Goal: Task Accomplishment & Management: Complete application form

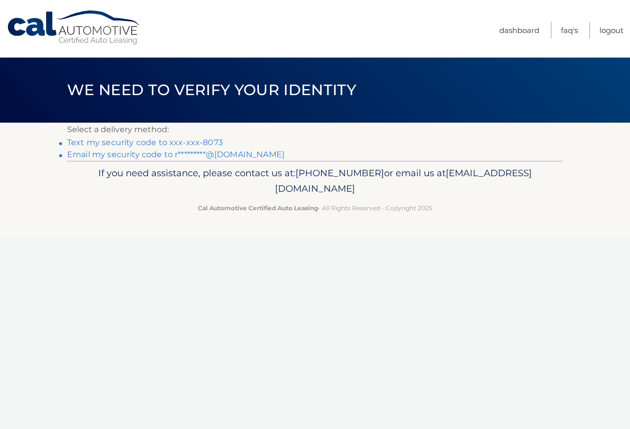
click at [205, 143] on link "Text my security code to xxx-xxx-8073" at bounding box center [145, 143] width 156 height 10
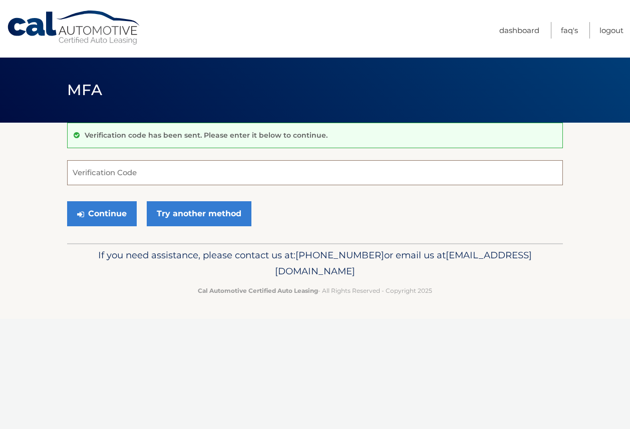
click at [114, 174] on input "Verification Code" at bounding box center [315, 172] width 496 height 25
type input "341239"
click at [102, 213] on button "Continue" at bounding box center [102, 213] width 70 height 25
click at [95, 219] on button "Continue" at bounding box center [102, 213] width 70 height 25
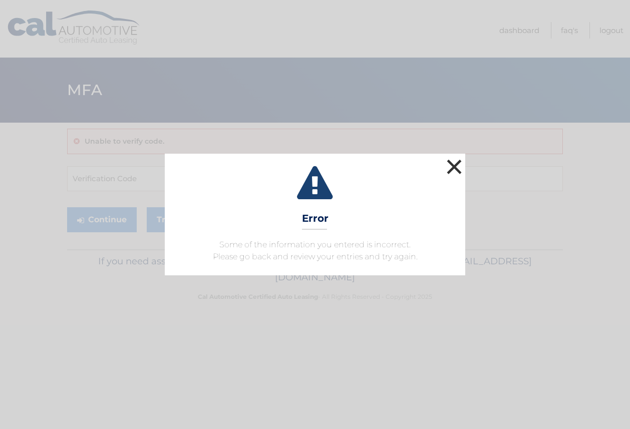
click at [456, 163] on button "×" at bounding box center [455, 167] width 20 height 20
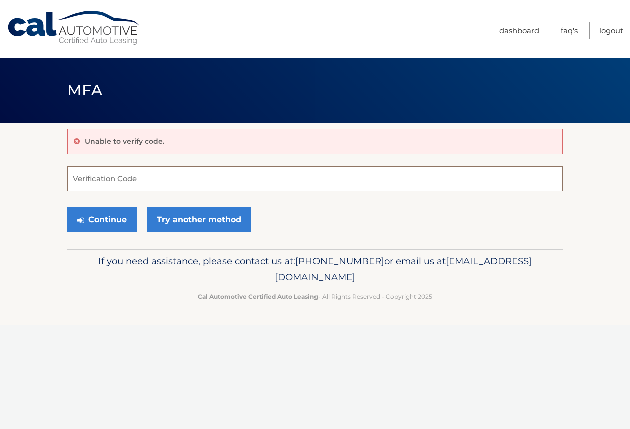
click at [100, 187] on input "Verification Code" at bounding box center [315, 178] width 496 height 25
click at [98, 174] on input "Verification Code" at bounding box center [315, 178] width 496 height 25
click at [74, 165] on div "Unable to verify code. Verification Code Continue Try another method" at bounding box center [315, 186] width 496 height 127
click at [74, 181] on input "Verification Code" at bounding box center [315, 178] width 496 height 25
click at [86, 223] on button "Continue" at bounding box center [102, 219] width 70 height 25
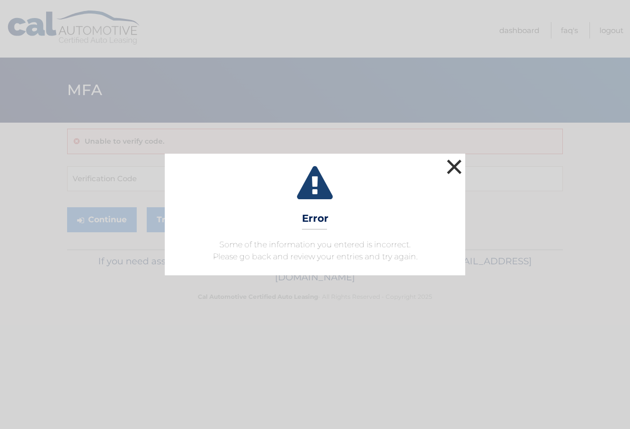
click at [452, 168] on button "×" at bounding box center [455, 167] width 20 height 20
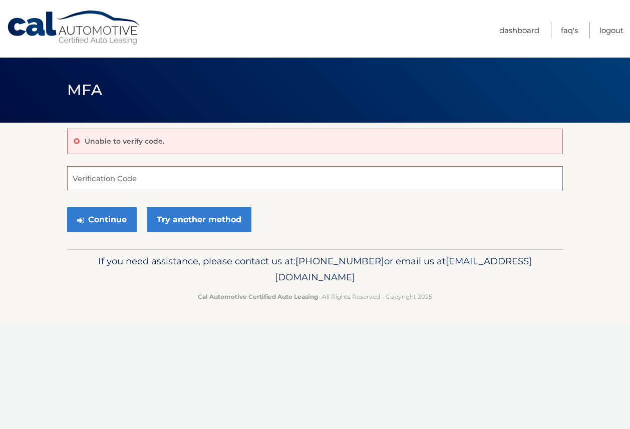
click at [174, 176] on input "Verification Code" at bounding box center [315, 178] width 496 height 25
click at [188, 219] on link "Try another method" at bounding box center [199, 219] width 105 height 25
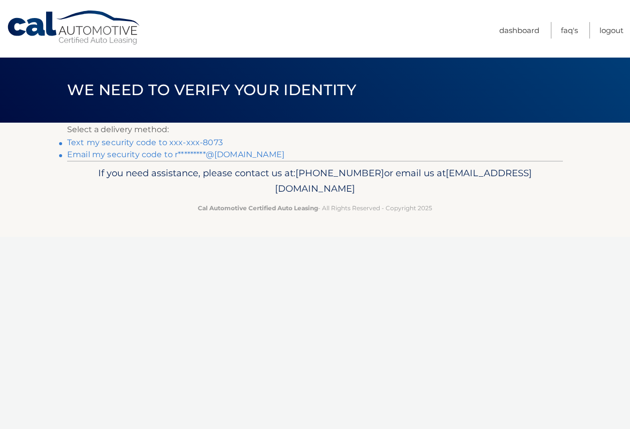
click at [182, 154] on link "Email my security code to r*********@[DOMAIN_NAME]" at bounding box center [176, 155] width 218 height 10
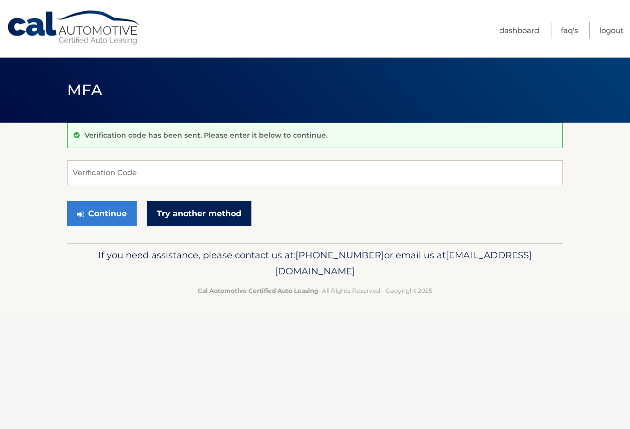
click at [193, 218] on link "Try another method" at bounding box center [199, 213] width 105 height 25
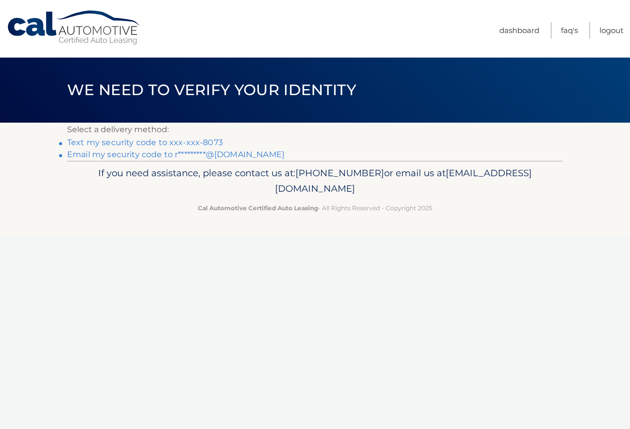
click at [134, 155] on link "Email my security code to r*********@gmail.com" at bounding box center [176, 155] width 218 height 10
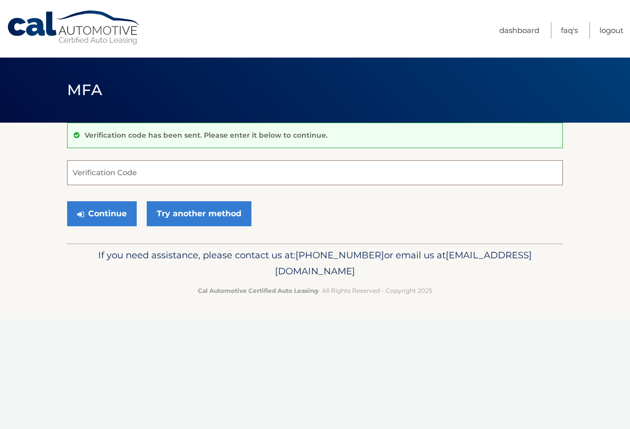
click at [133, 172] on input "Verification Code" at bounding box center [315, 172] width 496 height 25
type input "378757"
click at [102, 213] on button "Continue" at bounding box center [102, 213] width 70 height 25
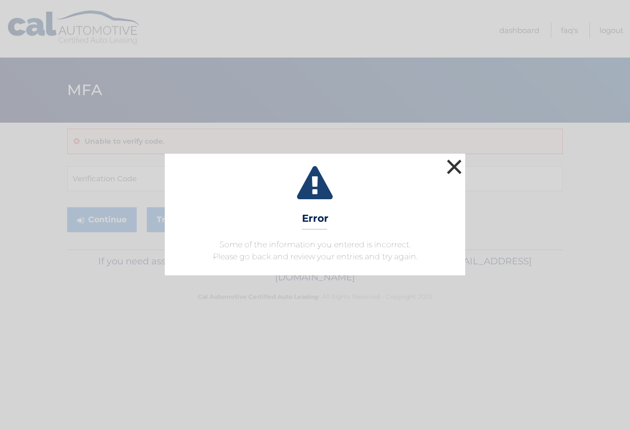
click at [455, 165] on button "×" at bounding box center [455, 167] width 20 height 20
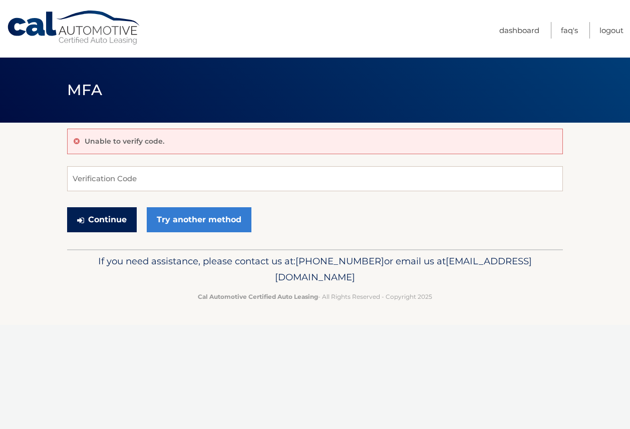
click at [120, 219] on button "Continue" at bounding box center [102, 219] width 70 height 25
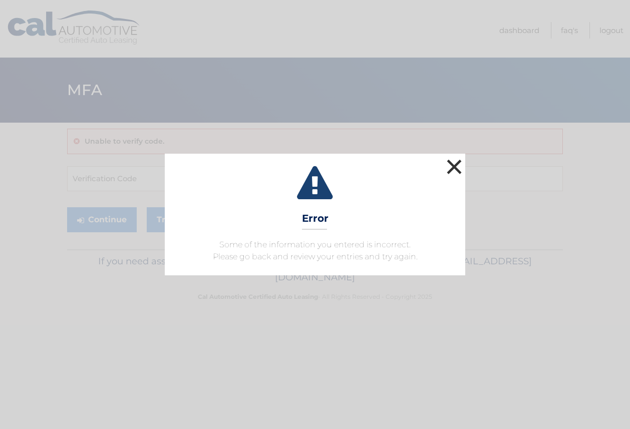
click at [456, 160] on button "×" at bounding box center [455, 167] width 20 height 20
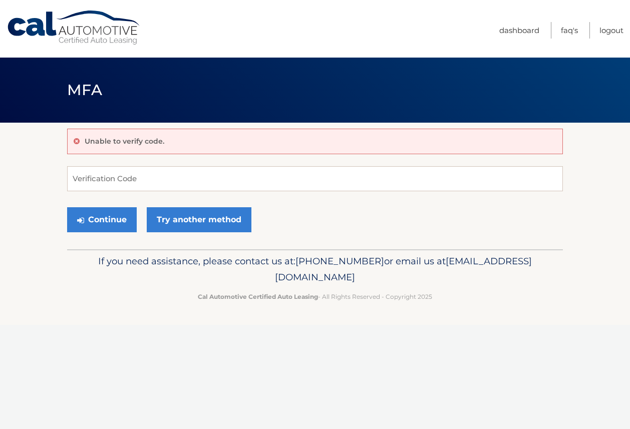
click at [60, 37] on link "Cal Automotive" at bounding box center [74, 28] width 135 height 36
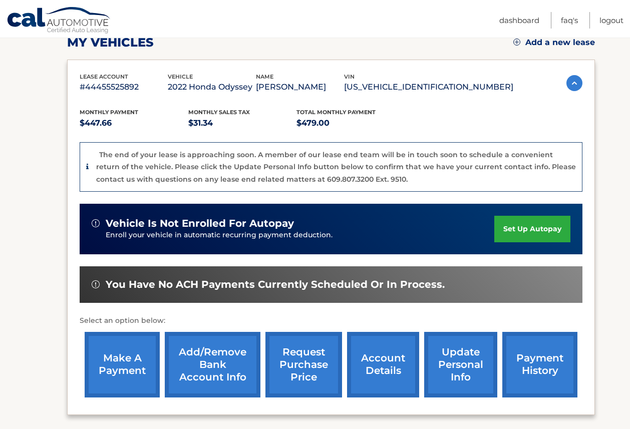
scroll to position [65, 0]
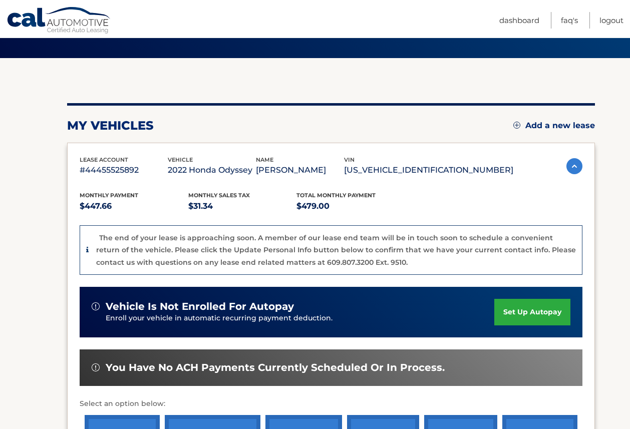
click at [558, 126] on link "Add a new lease" at bounding box center [555, 126] width 82 height 10
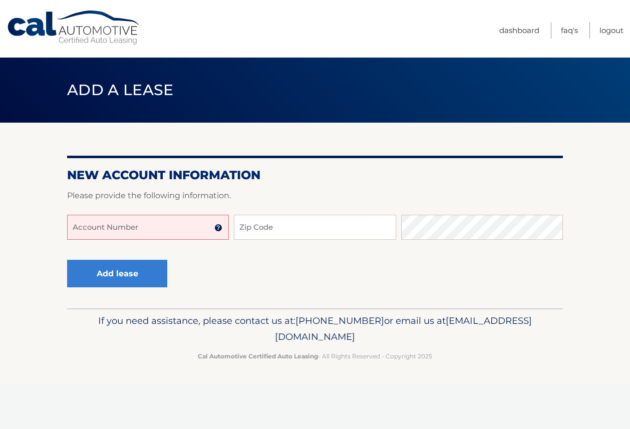
click at [233, 228] on div "Account Number 11 digit account number provided on your coupon book or Welcome …" at bounding box center [315, 235] width 496 height 41
click at [167, 228] on input "Account Number" at bounding box center [148, 227] width 162 height 25
click at [278, 219] on input "Zip Code" at bounding box center [315, 227] width 162 height 25
click at [281, 225] on input "Zip Code" at bounding box center [315, 227] width 162 height 25
click at [119, 230] on input "Account Number" at bounding box center [148, 227] width 162 height 25
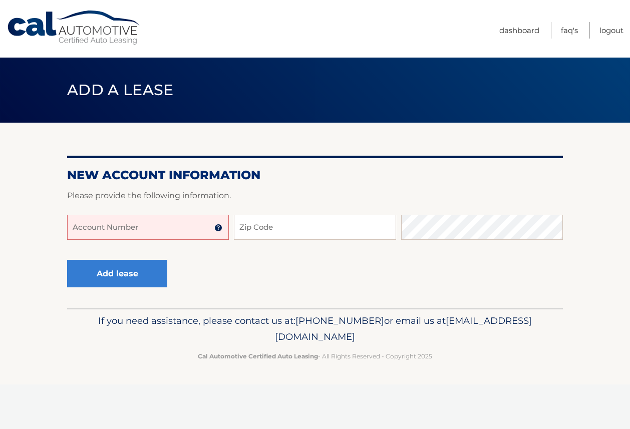
click at [121, 233] on input "Account Number" at bounding box center [148, 227] width 162 height 25
click at [235, 229] on input "Zip Code" at bounding box center [315, 227] width 162 height 25
click at [238, 229] on input "Zip Code" at bounding box center [315, 227] width 162 height 25
type input "33180"
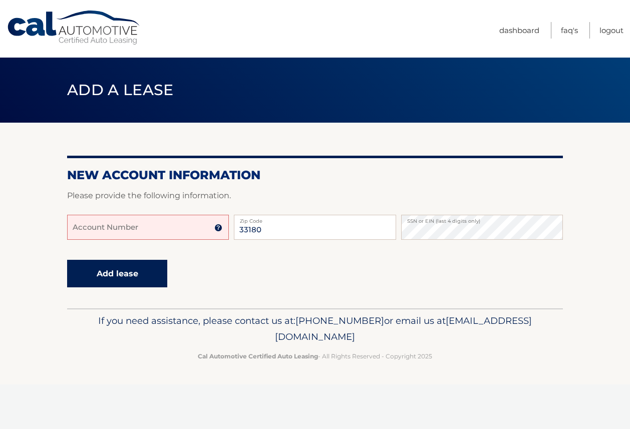
click at [98, 277] on button "Add lease" at bounding box center [117, 274] width 100 height 28
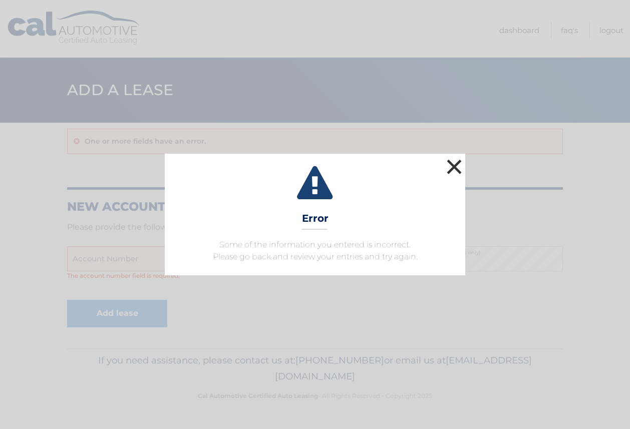
click at [454, 169] on button "×" at bounding box center [455, 167] width 20 height 20
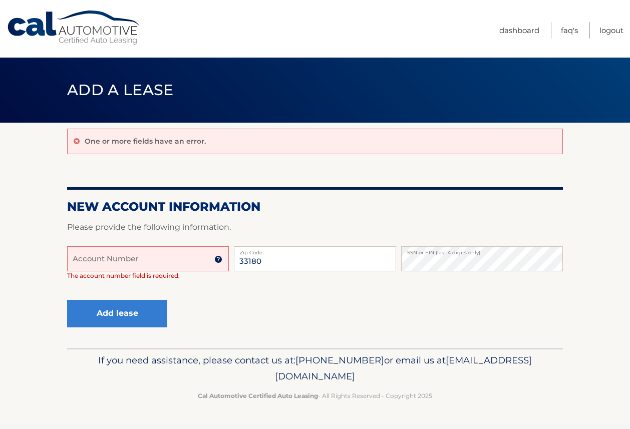
click at [91, 27] on link "Cal Automotive" at bounding box center [74, 28] width 135 height 36
click at [513, 31] on link "Dashboard" at bounding box center [520, 30] width 40 height 17
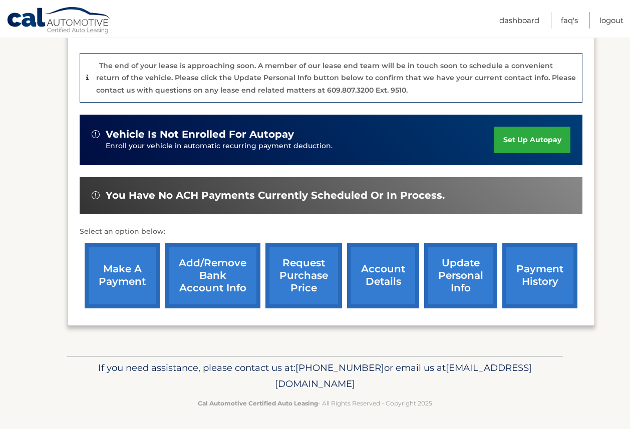
scroll to position [237, 0]
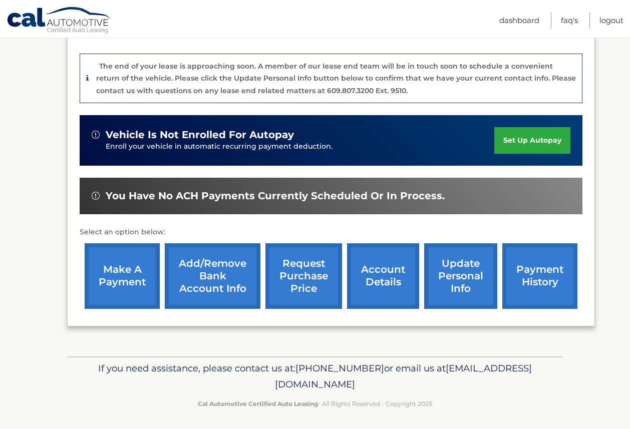
click at [525, 273] on link "payment history" at bounding box center [540, 277] width 75 height 66
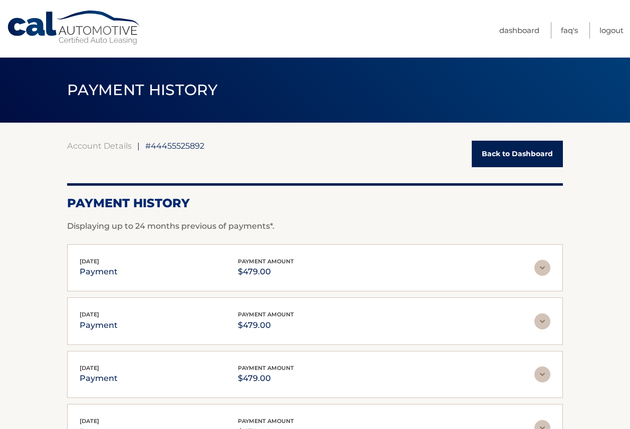
click at [512, 158] on link "Back to Dashboard" at bounding box center [517, 154] width 91 height 27
